Goal: Navigation & Orientation: Find specific page/section

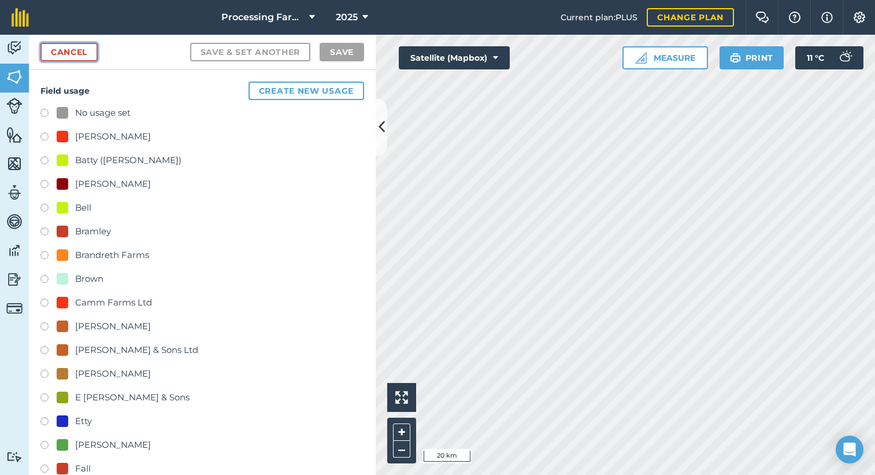
click at [93, 53] on link "Cancel" at bounding box center [68, 52] width 57 height 19
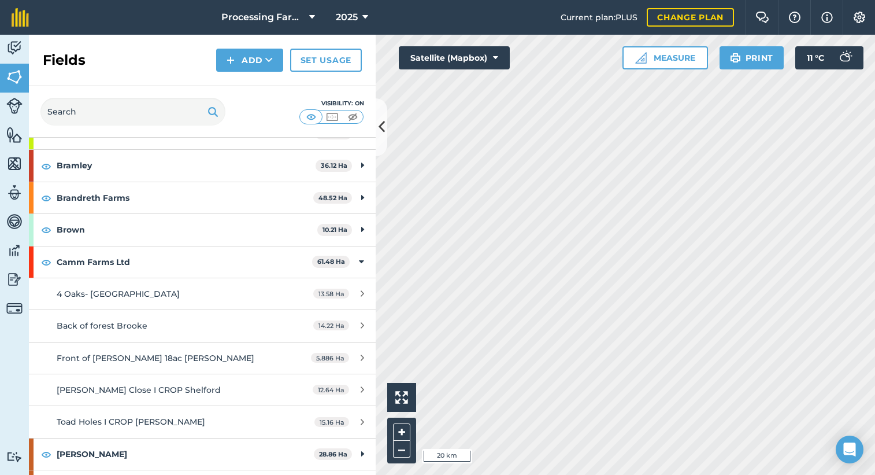
scroll to position [173, 0]
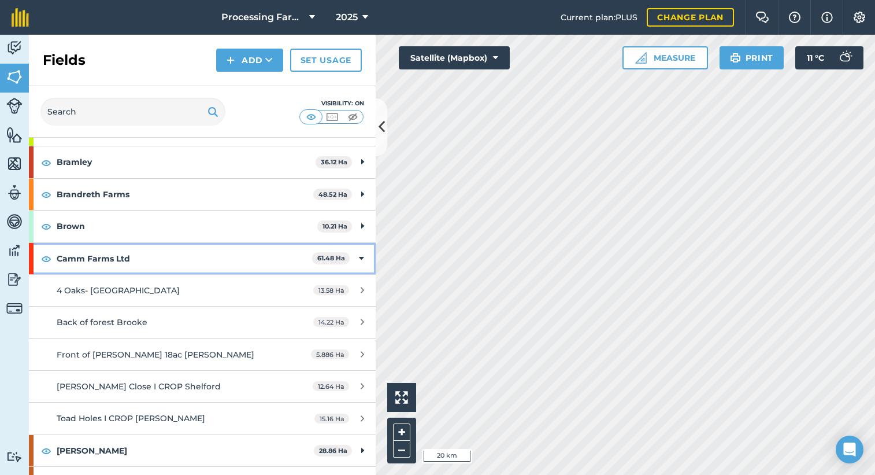
click at [186, 256] on strong "Camm Farms Ltd" at bounding box center [185, 258] width 256 height 31
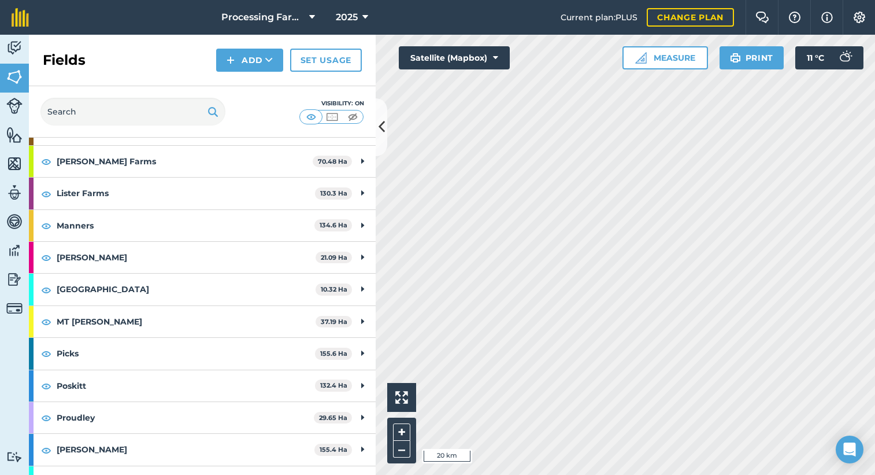
scroll to position [810, 0]
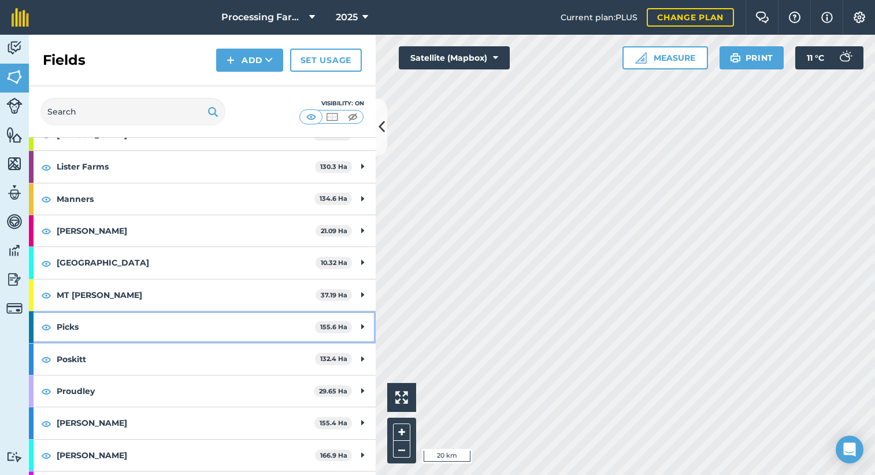
click at [175, 319] on strong "Picks" at bounding box center [186, 326] width 258 height 31
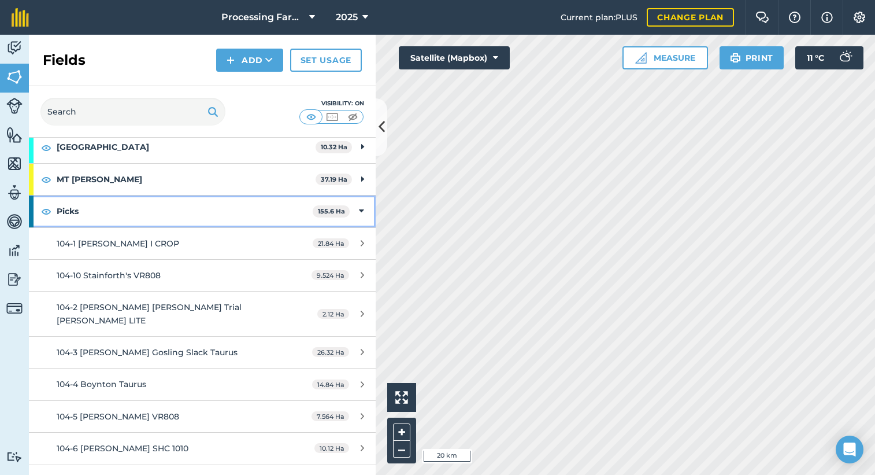
scroll to position [983, 0]
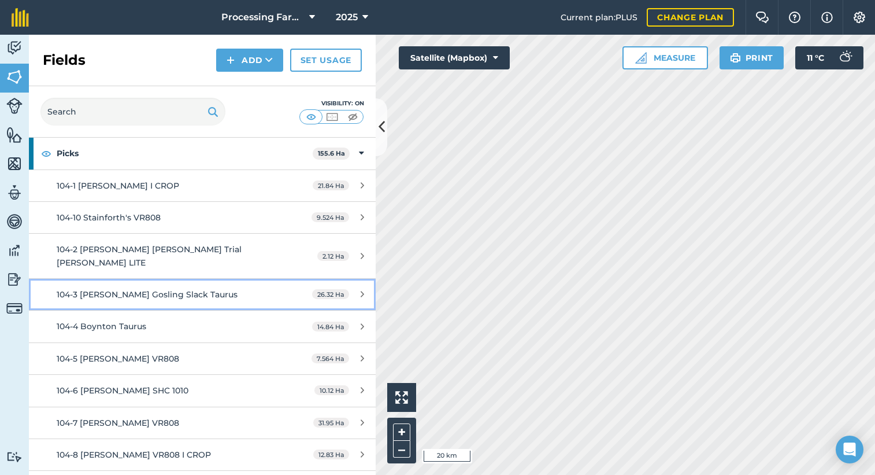
click at [183, 293] on span "104-3 [PERSON_NAME] Gosling Slack Taurus" at bounding box center [147, 294] width 181 height 10
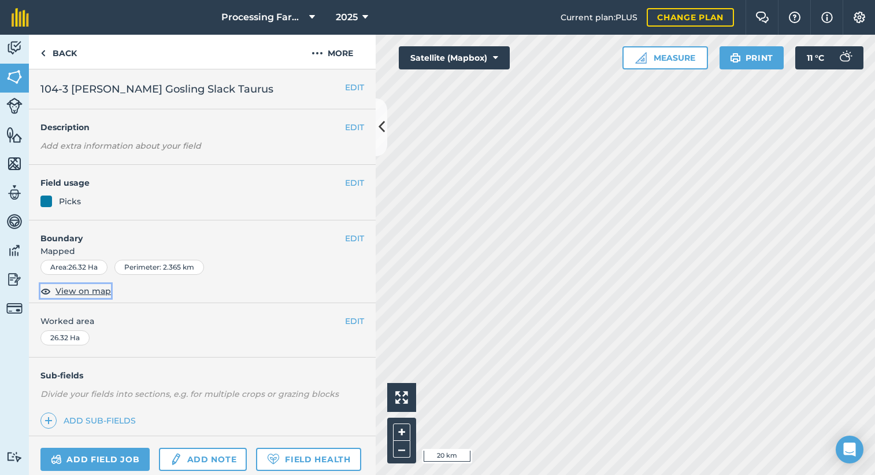
click at [89, 289] on span "View on map" at bounding box center [84, 290] width 56 height 13
click at [76, 54] on link "Back" at bounding box center [59, 52] width 60 height 34
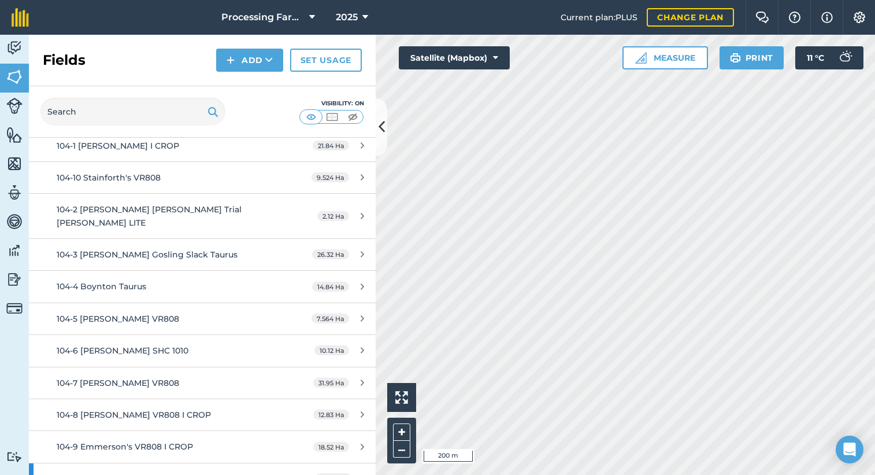
scroll to position [1041, 0]
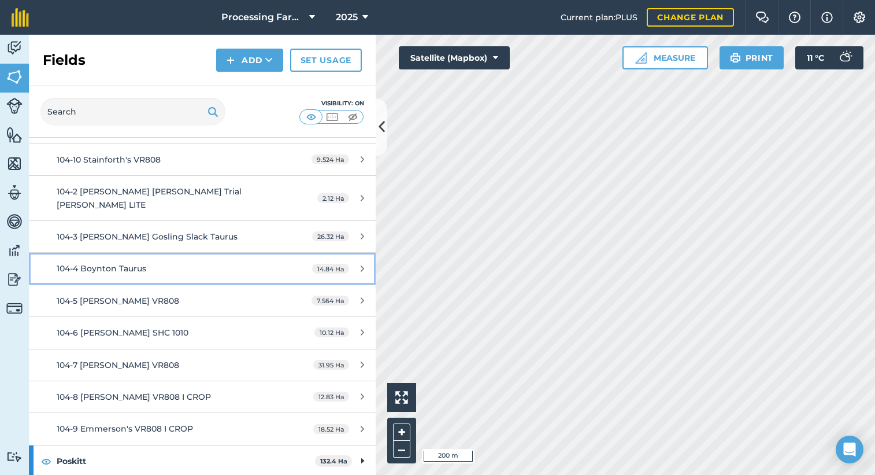
click at [234, 271] on div "104-4 Boynton Taurus" at bounding box center [165, 268] width 217 height 13
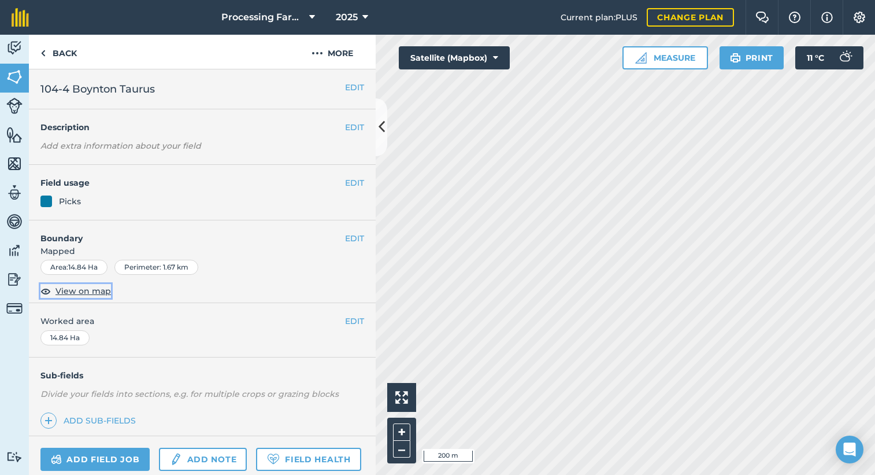
click at [71, 296] on span "View on map" at bounding box center [84, 290] width 56 height 13
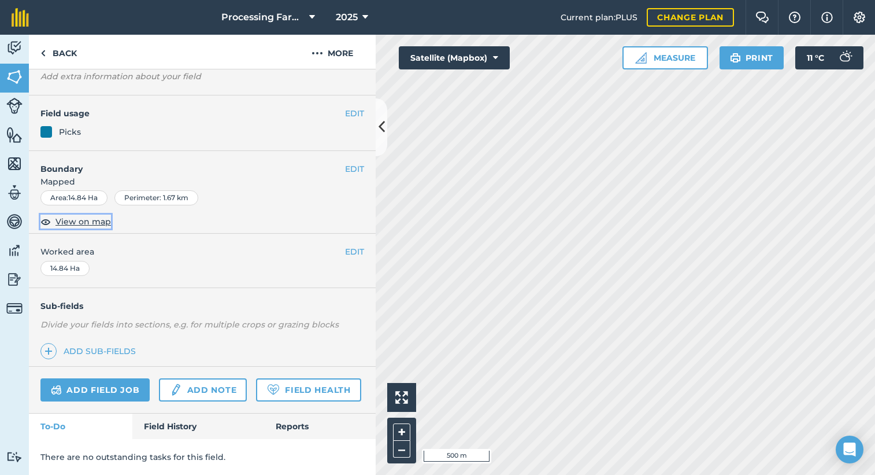
scroll to position [102, 0]
click at [177, 422] on link "Field History" at bounding box center [197, 425] width 131 height 25
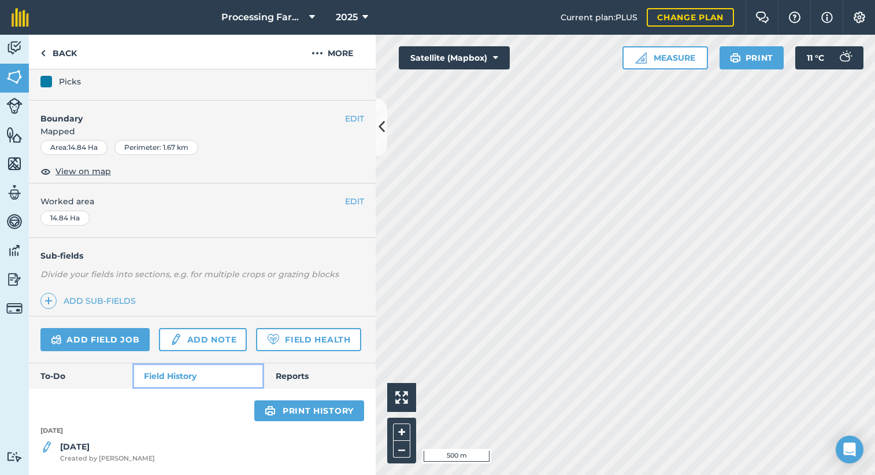
scroll to position [152, 0]
click at [168, 439] on div "[DATE] [DATE] Created by [PERSON_NAME]" at bounding box center [202, 442] width 347 height 43
click at [111, 452] on div "[DATE] Created by [PERSON_NAME]" at bounding box center [107, 451] width 95 height 23
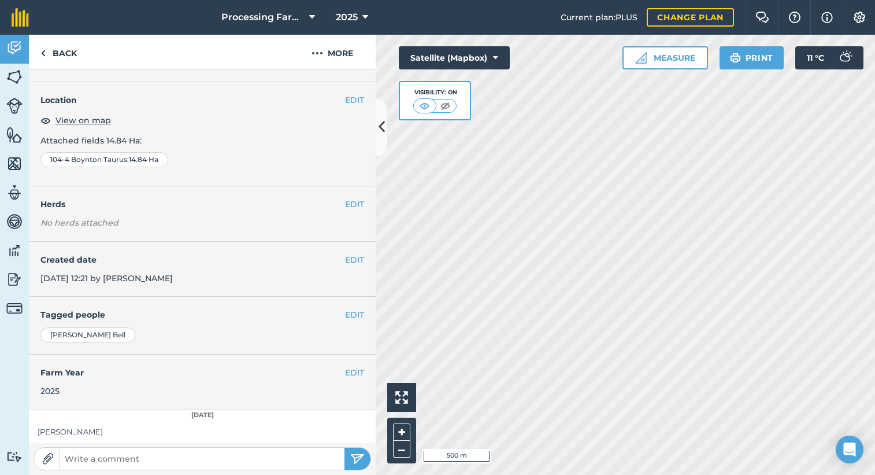
scroll to position [26, 0]
click at [76, 49] on link "Back" at bounding box center [59, 52] width 60 height 34
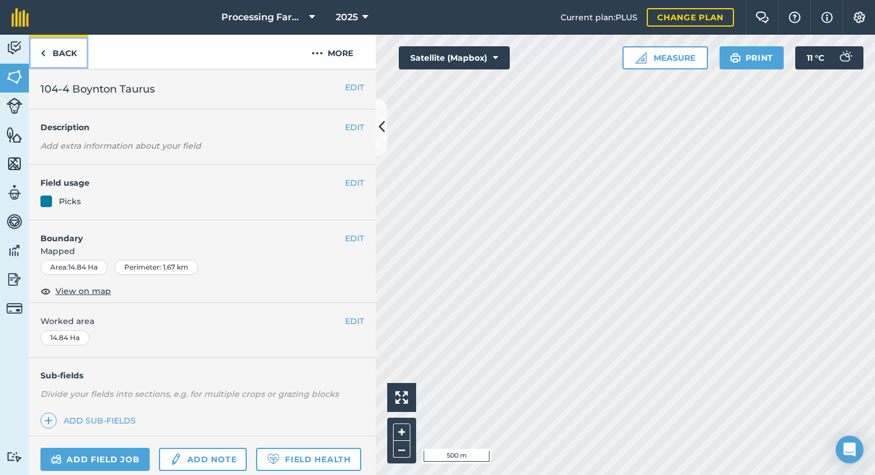
click at [49, 54] on link "Back" at bounding box center [59, 52] width 60 height 34
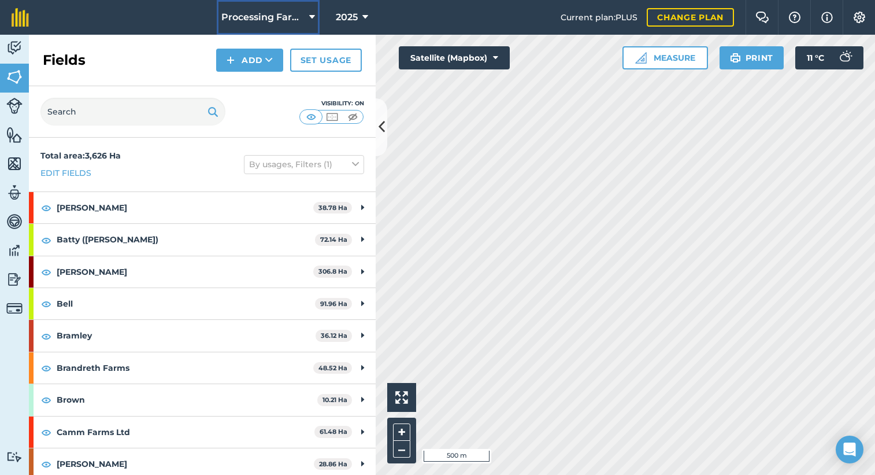
click at [316, 11] on button "Processing Farms" at bounding box center [268, 17] width 103 height 35
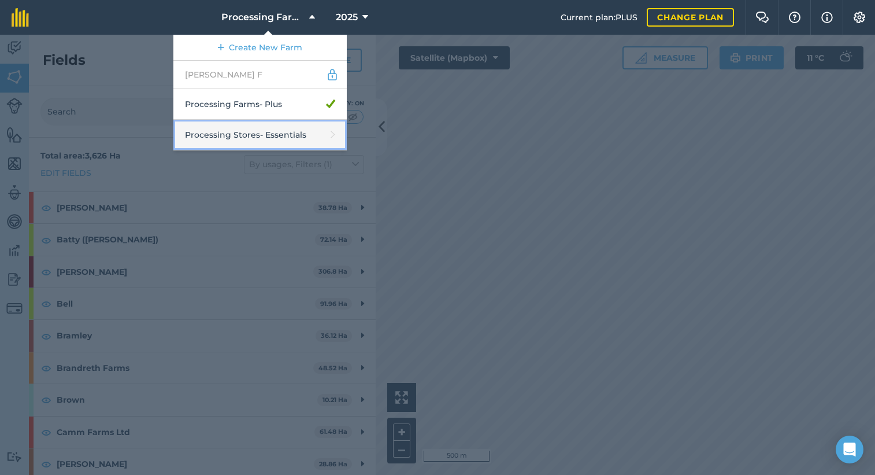
click at [279, 130] on link "Processing Stores - Essentials" at bounding box center [259, 135] width 173 height 31
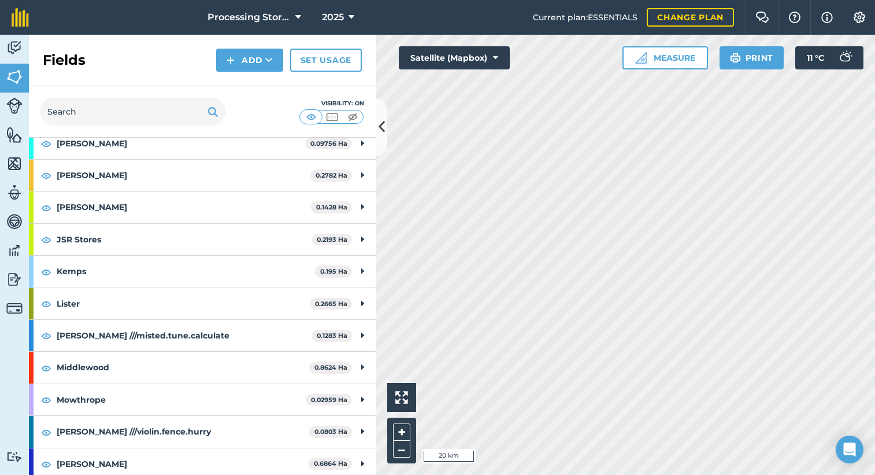
scroll to position [405, 0]
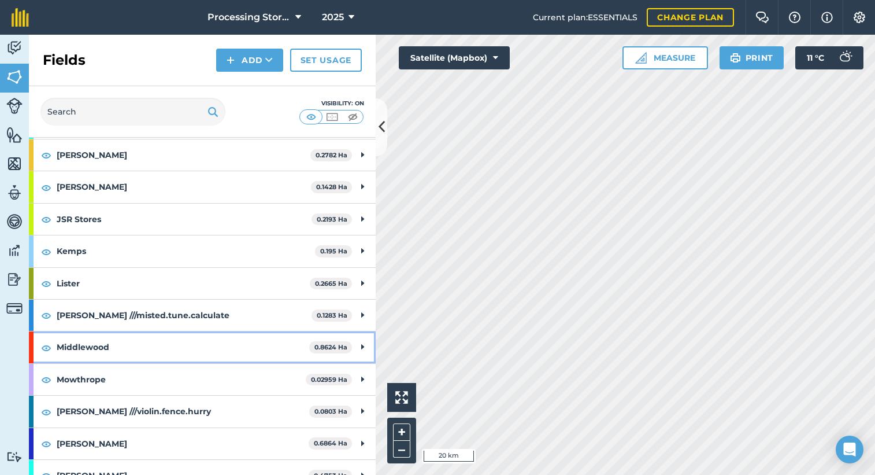
click at [111, 350] on strong "Middlewood" at bounding box center [183, 346] width 253 height 31
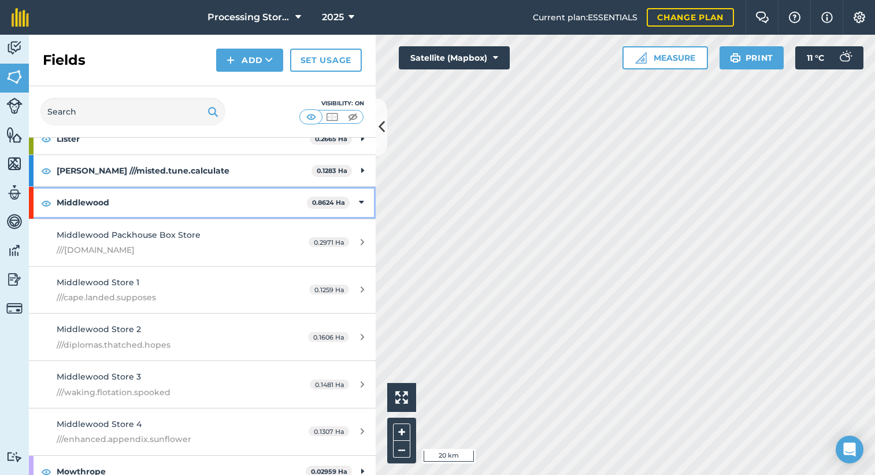
scroll to position [578, 0]
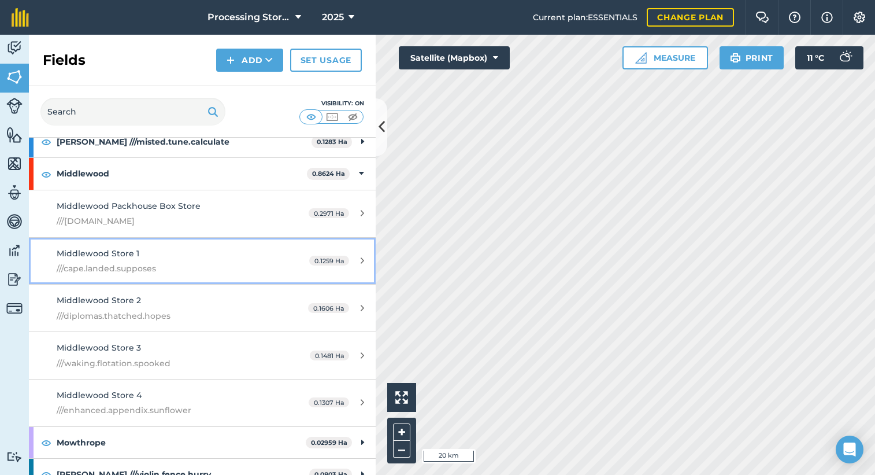
click at [182, 258] on div "Middlewood Store 1 ///cape.landed.supposes" at bounding box center [165, 261] width 217 height 28
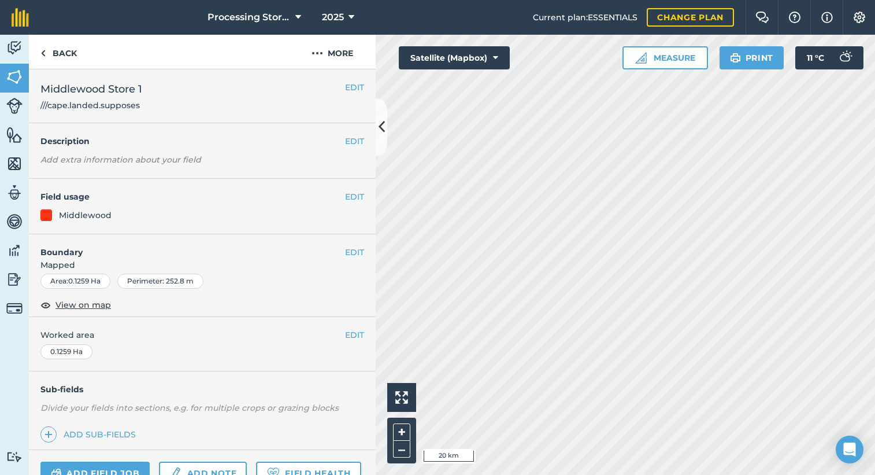
click at [80, 316] on div "EDIT Boundary Mapped Area : 0.1259 Ha Perimeter : 252.8 m View on map" at bounding box center [202, 275] width 347 height 83
click at [87, 306] on span "View on map" at bounding box center [84, 304] width 56 height 13
click at [330, 54] on button "More" at bounding box center [332, 52] width 87 height 34
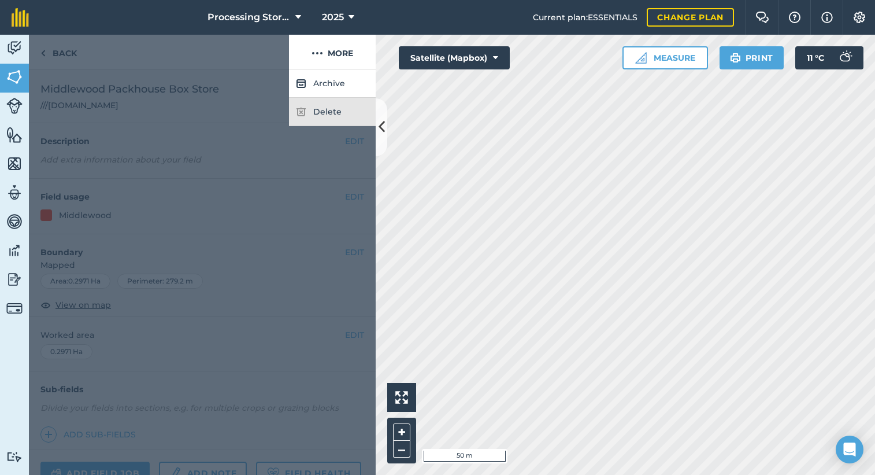
click at [345, 109] on div "Delete" at bounding box center [332, 112] width 87 height 28
click at [298, 116] on img at bounding box center [301, 112] width 10 height 14
click at [220, 121] on div at bounding box center [202, 271] width 347 height 405
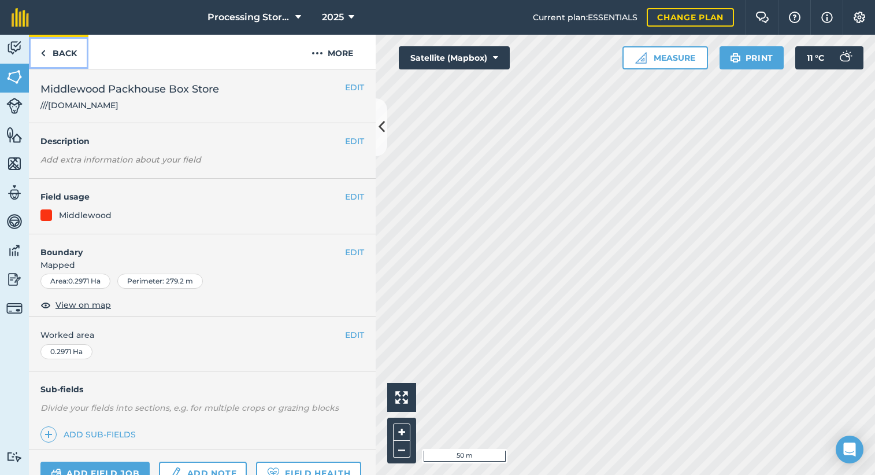
click at [70, 57] on link "Back" at bounding box center [59, 52] width 60 height 34
click at [79, 55] on link "Back" at bounding box center [59, 52] width 60 height 34
